Goal: Task Accomplishment & Management: Use online tool/utility

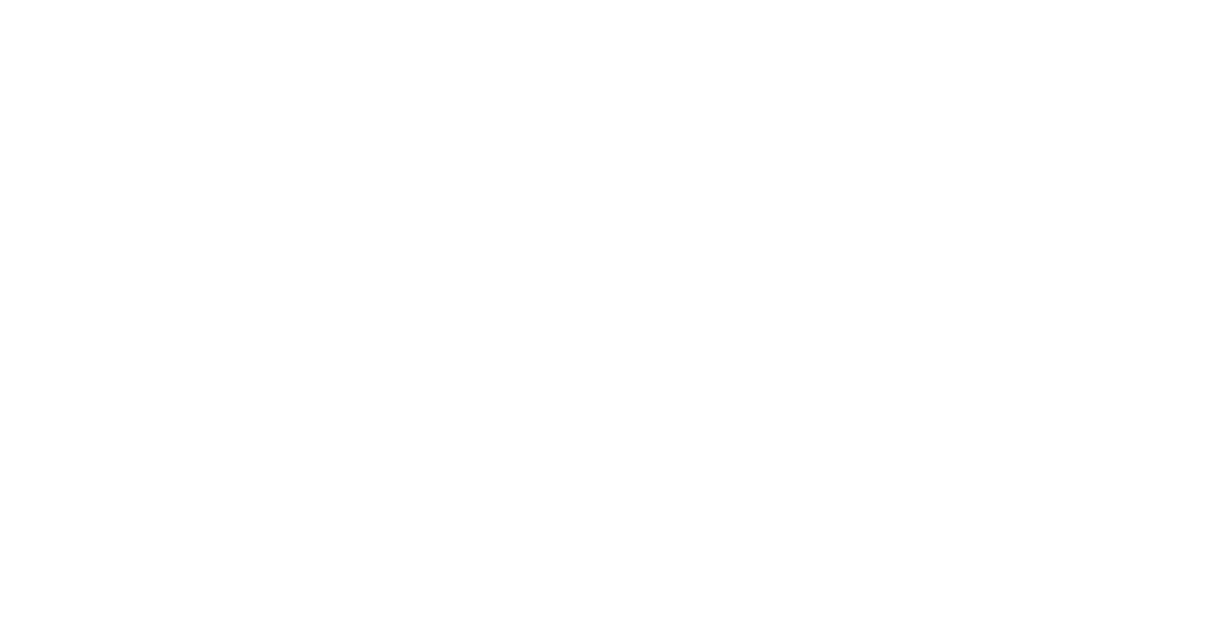
select select "Song"
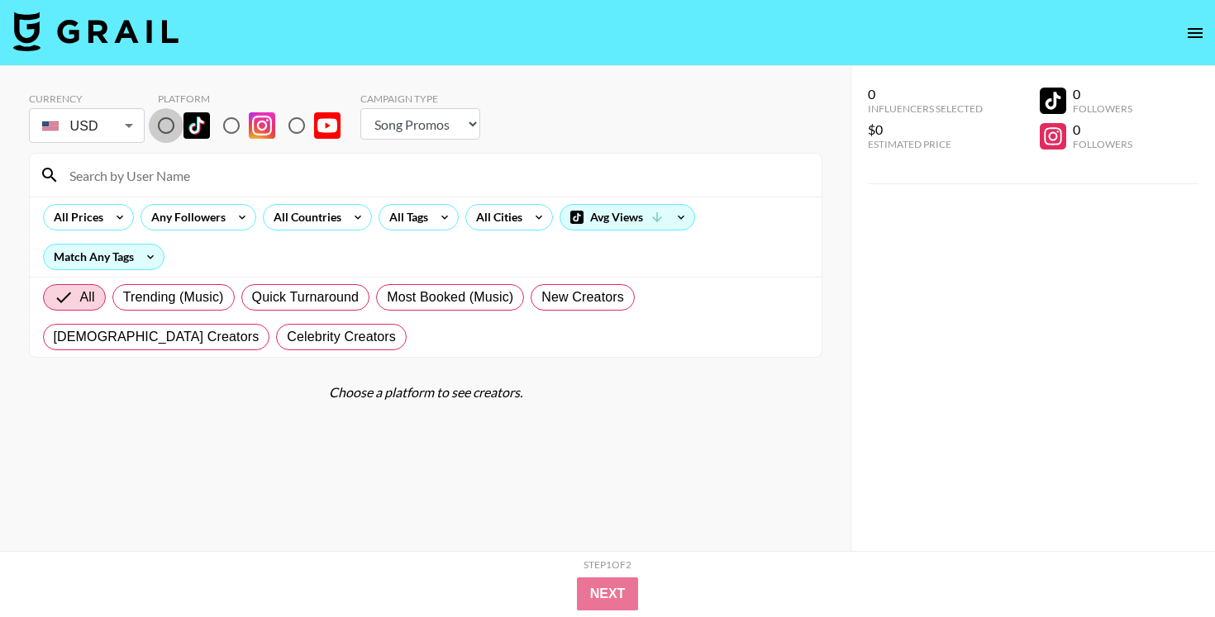
click at [173, 117] on input "radio" at bounding box center [166, 125] width 35 height 35
radio input "true"
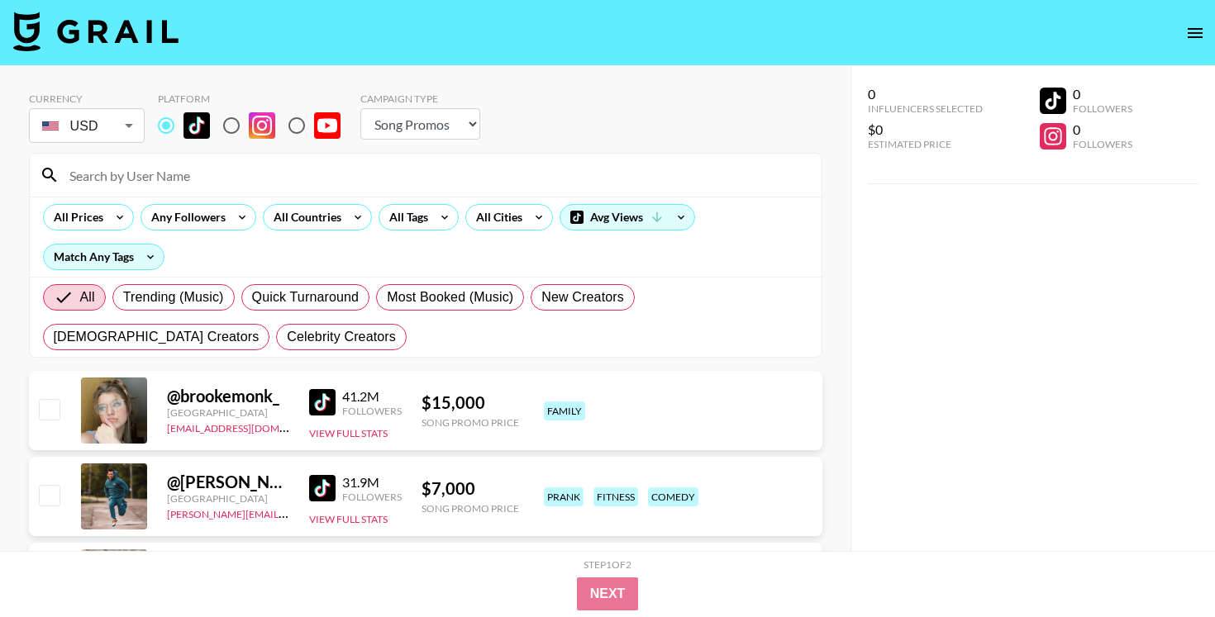
click at [187, 168] on input at bounding box center [435, 175] width 752 height 26
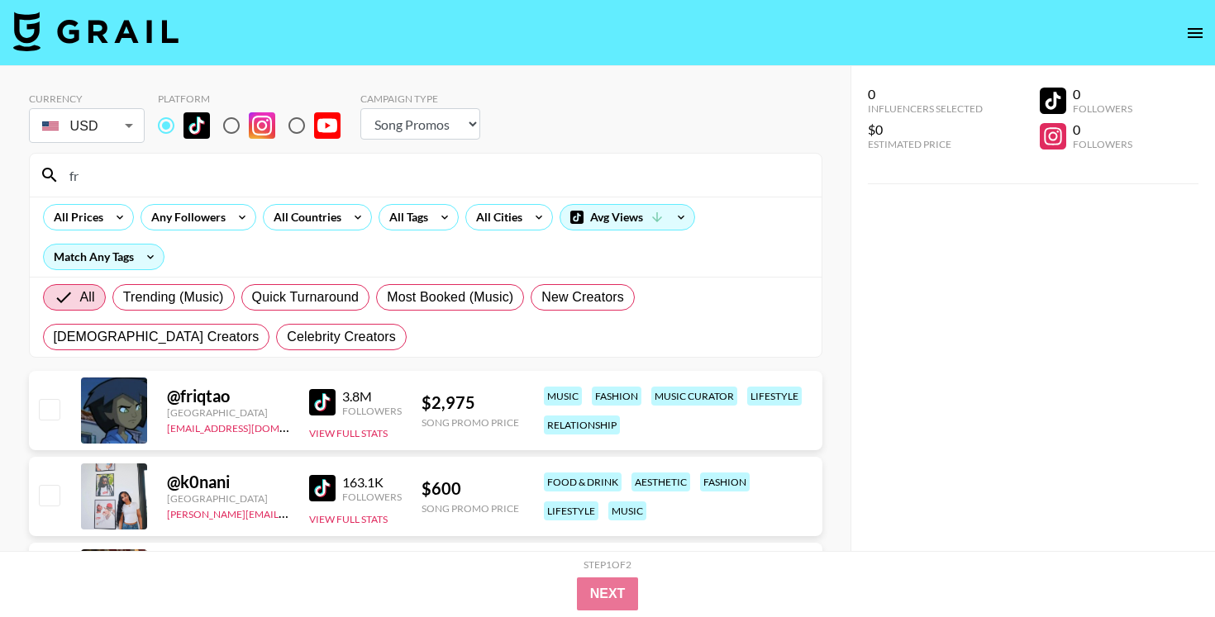
type input "fr1"
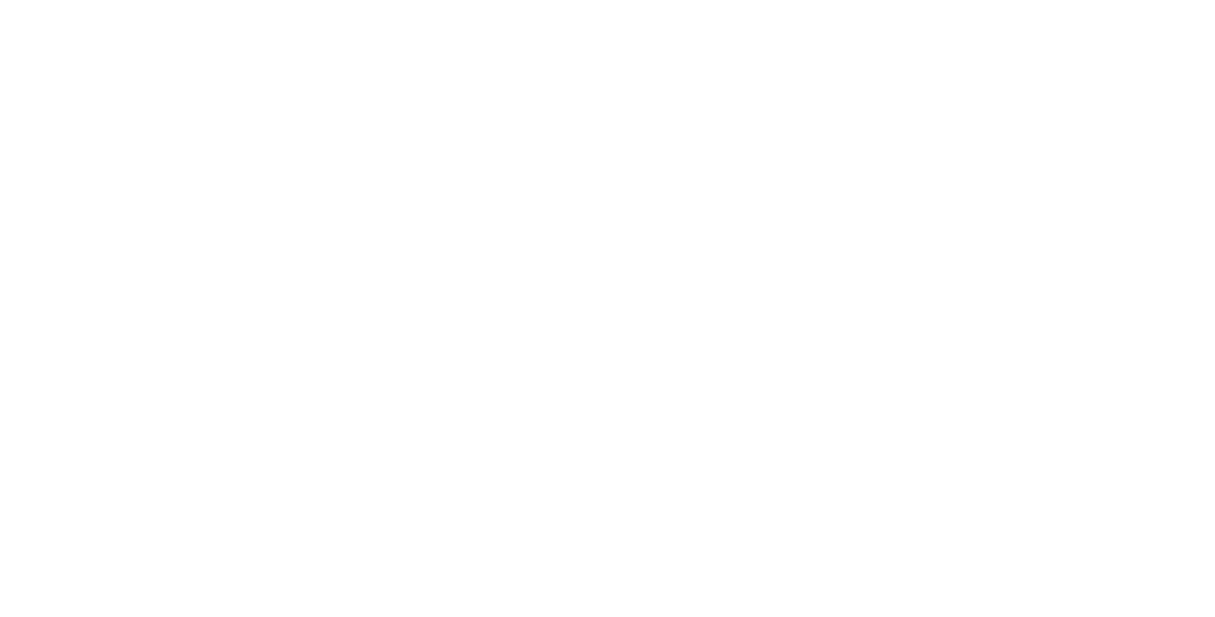
select select "Song"
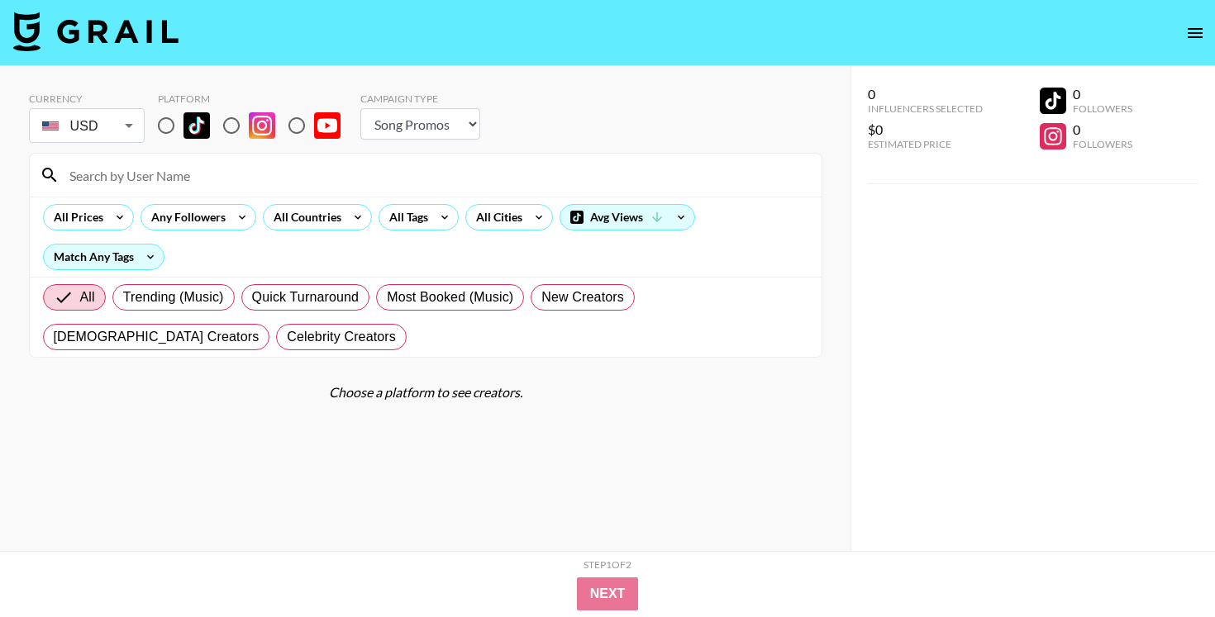
click at [191, 121] on img at bounding box center [196, 125] width 26 height 26
click at [183, 121] on input "radio" at bounding box center [166, 125] width 35 height 35
radio input "true"
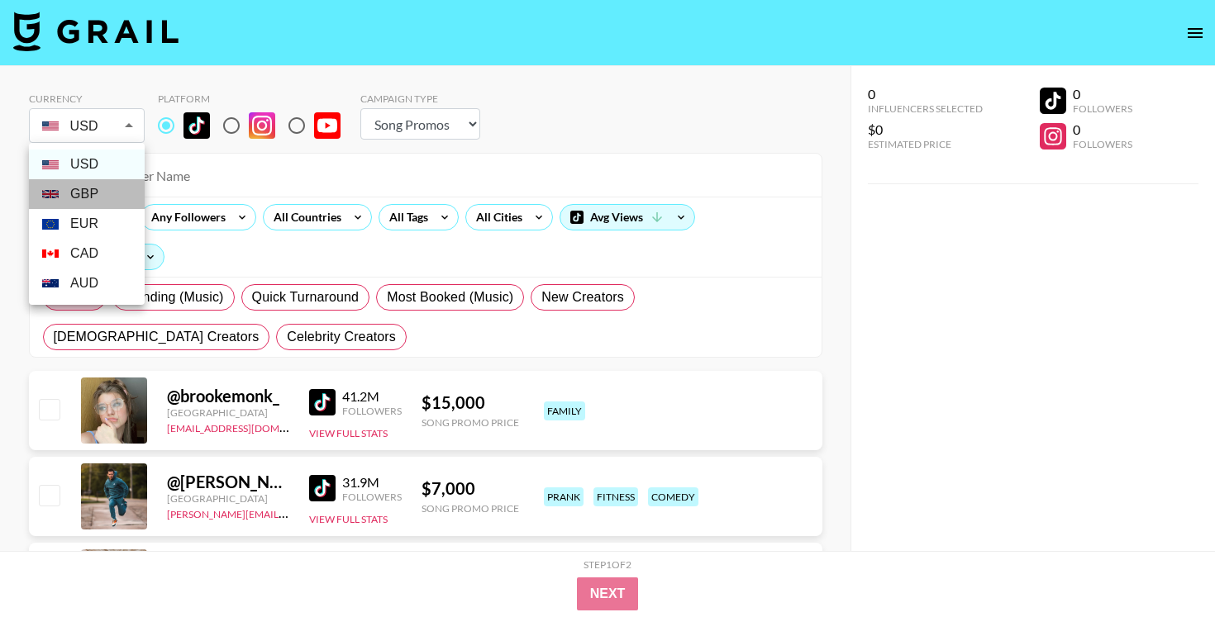
click at [109, 190] on li "GBP" at bounding box center [87, 194] width 116 height 30
type input "GBP"
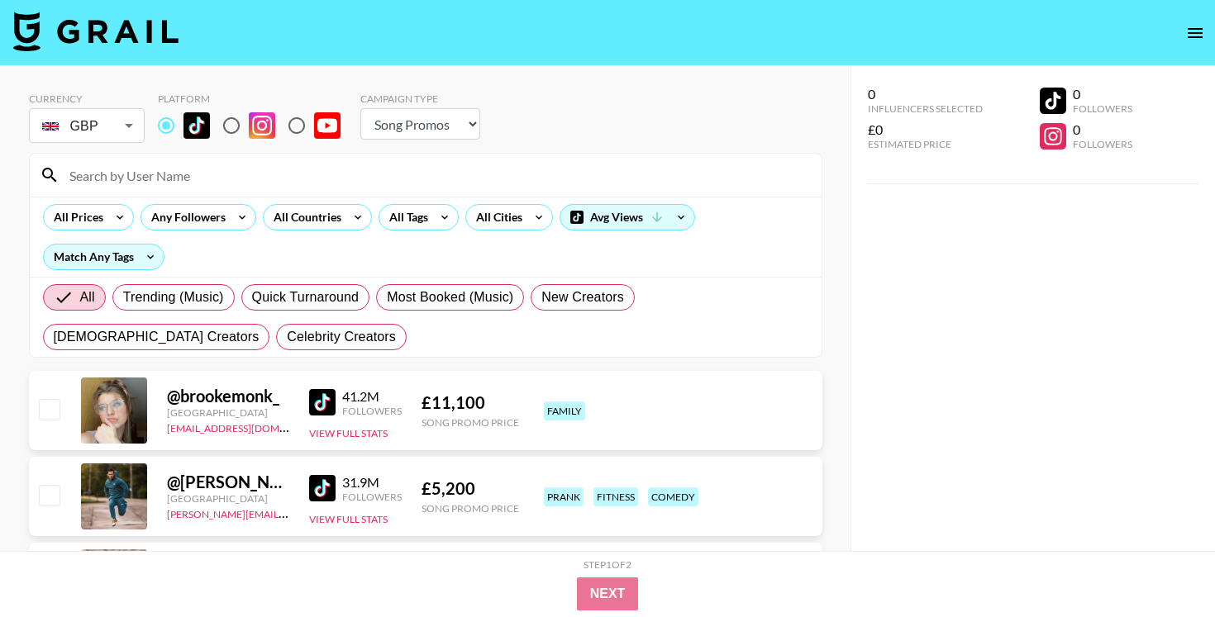
click at [177, 180] on input at bounding box center [435, 175] width 752 height 26
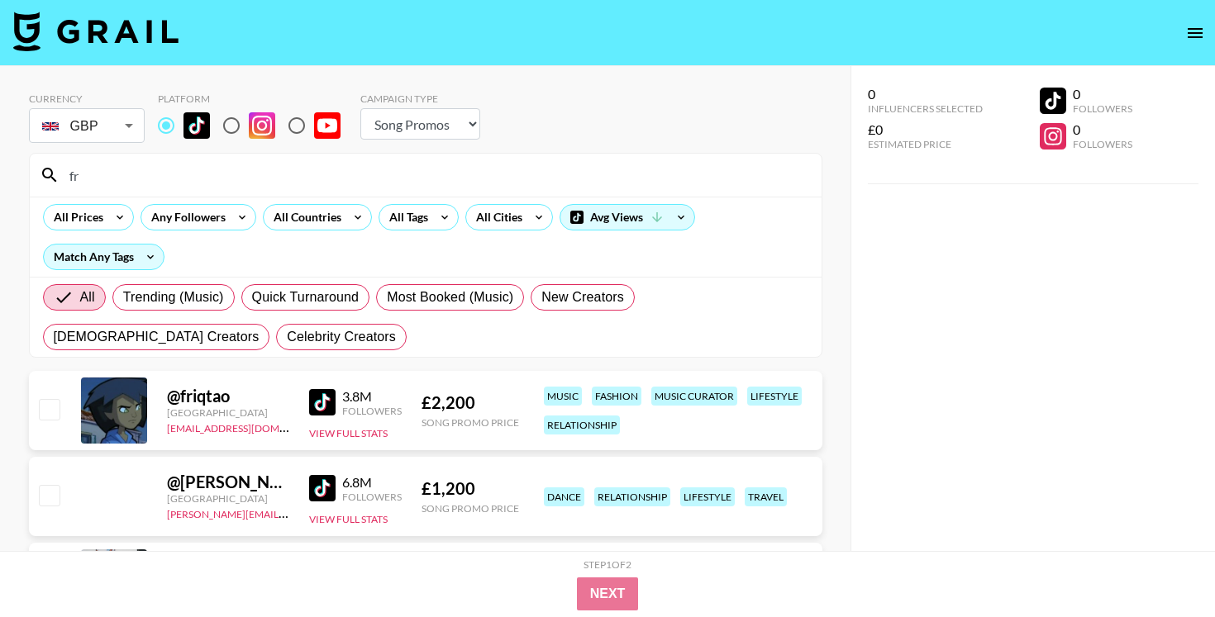
type input "fr1"
